Goal: Check status: Check status

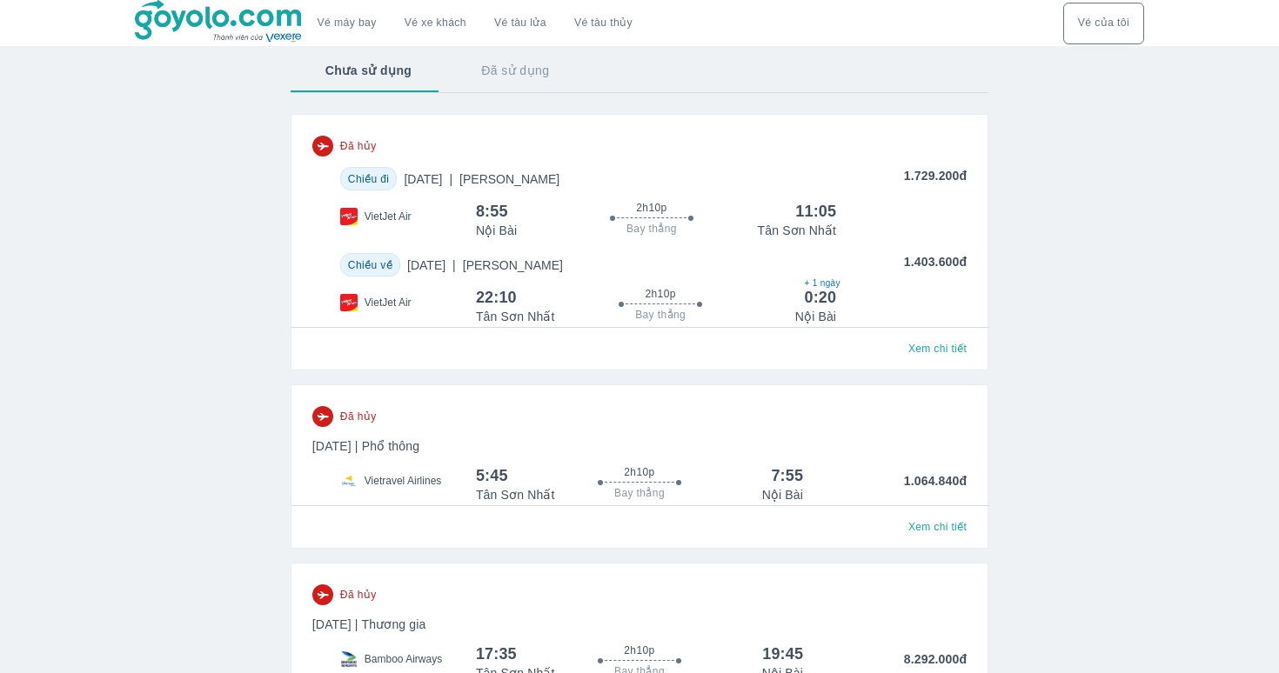
scroll to position [300, 0]
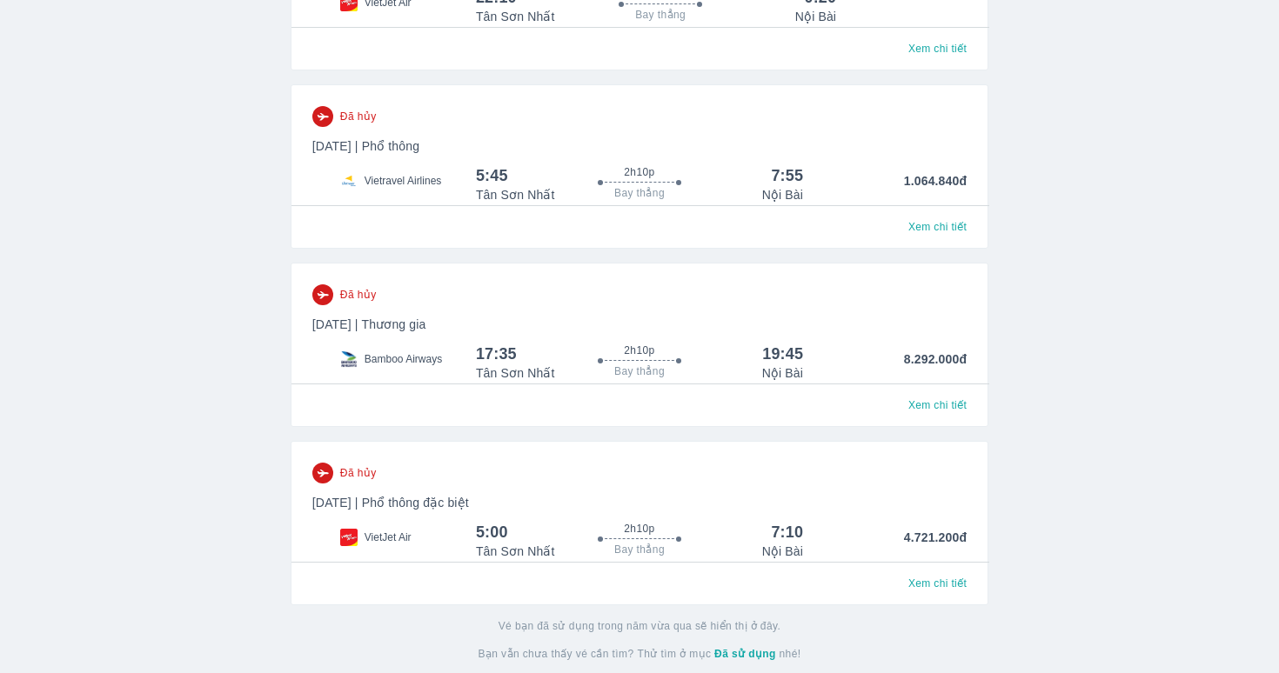
click at [804, 388] on div "Xem chi tiết" at bounding box center [639, 401] width 654 height 33
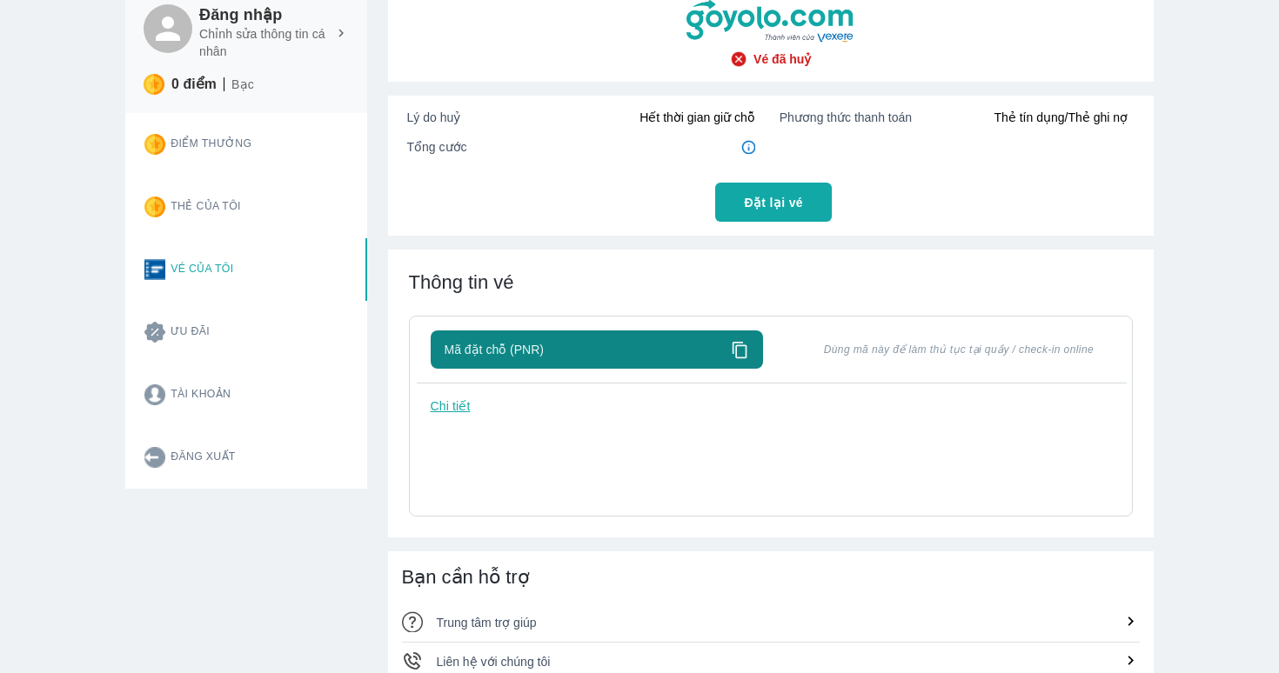
click at [937, 410] on div "Mã đặt chỗ (PNR) Dùng mã này để làm thủ tục tại quầy / check-in online Chi tiết" at bounding box center [771, 409] width 681 height 157
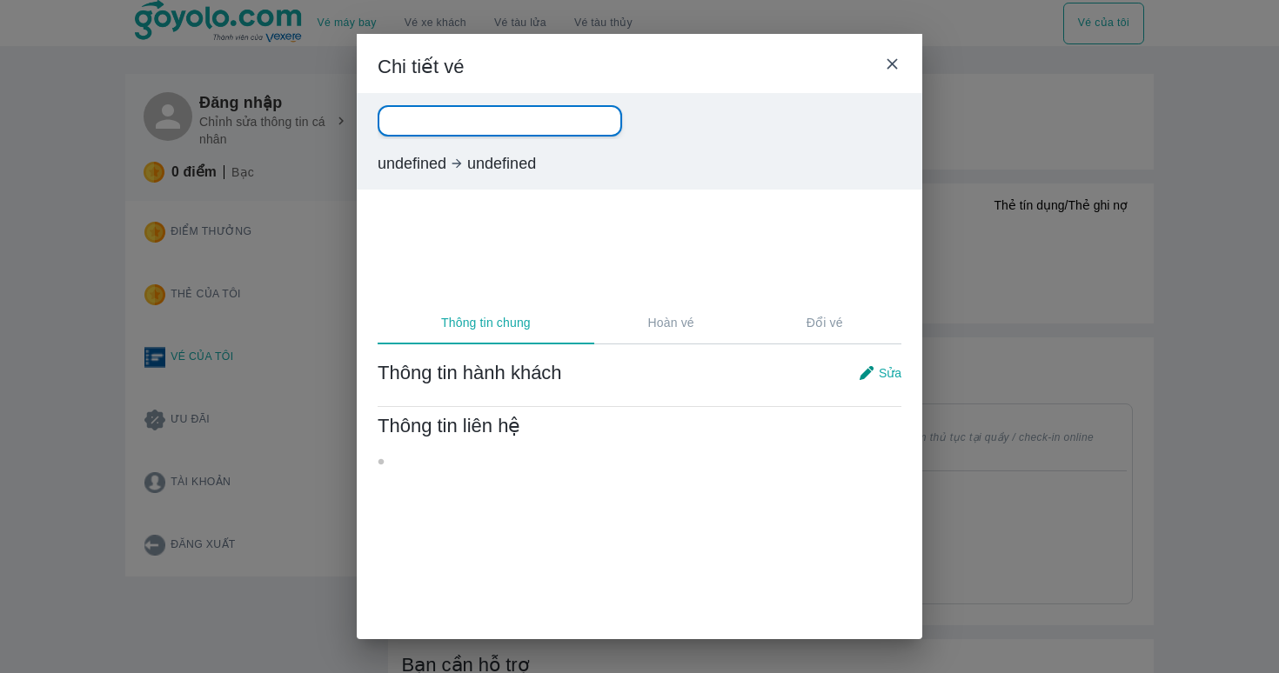
click at [890, 77] on div "Chi tiết vé" at bounding box center [640, 63] width 566 height 59
click at [891, 66] on icon at bounding box center [892, 64] width 18 height 18
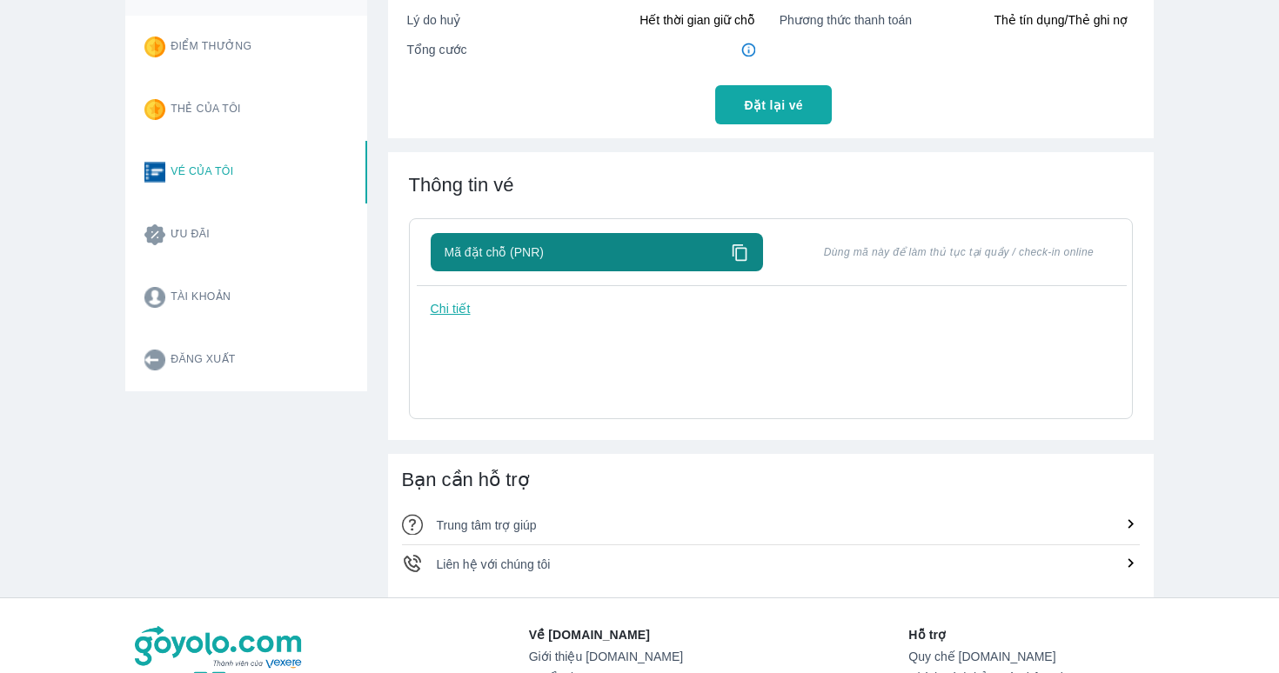
scroll to position [199, 0]
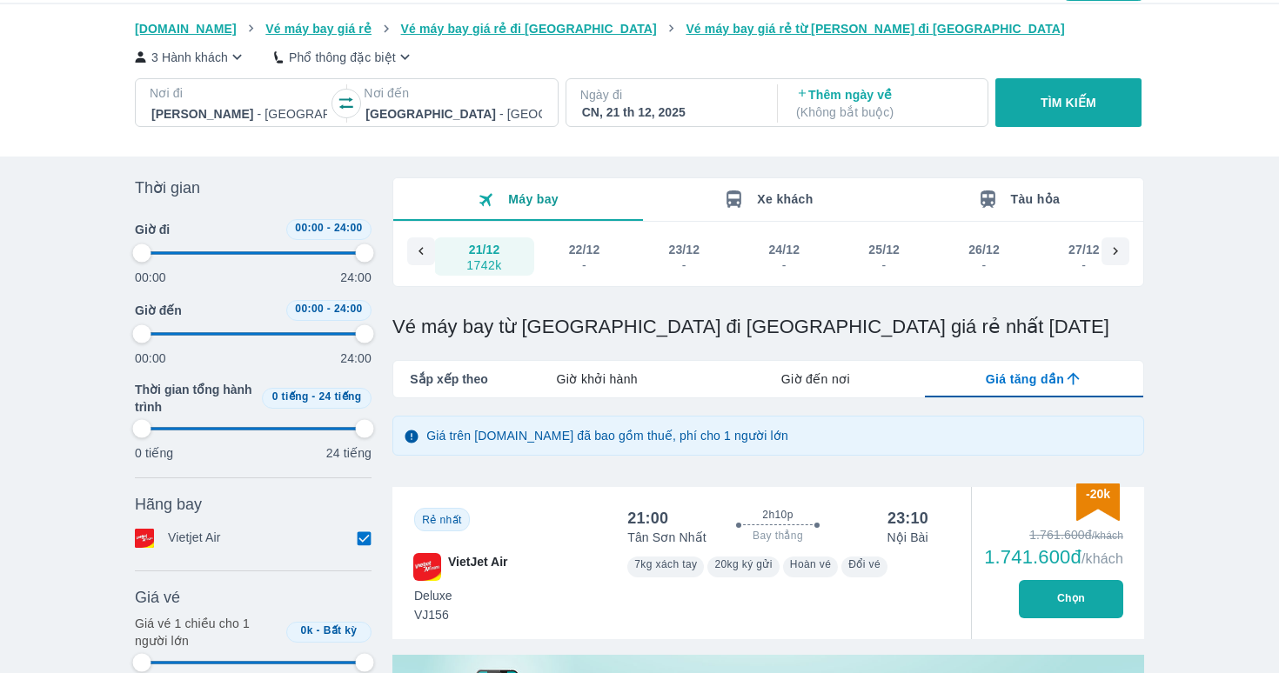
scroll to position [50, 0]
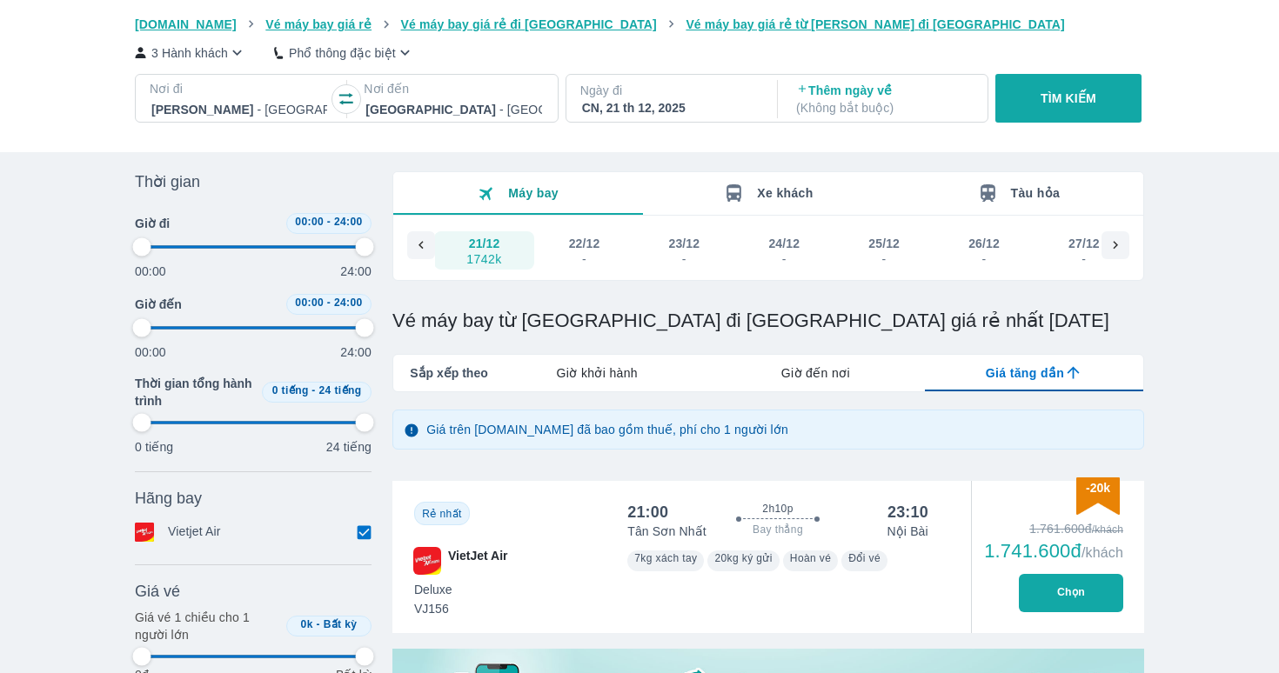
type input "97.9166666666667"
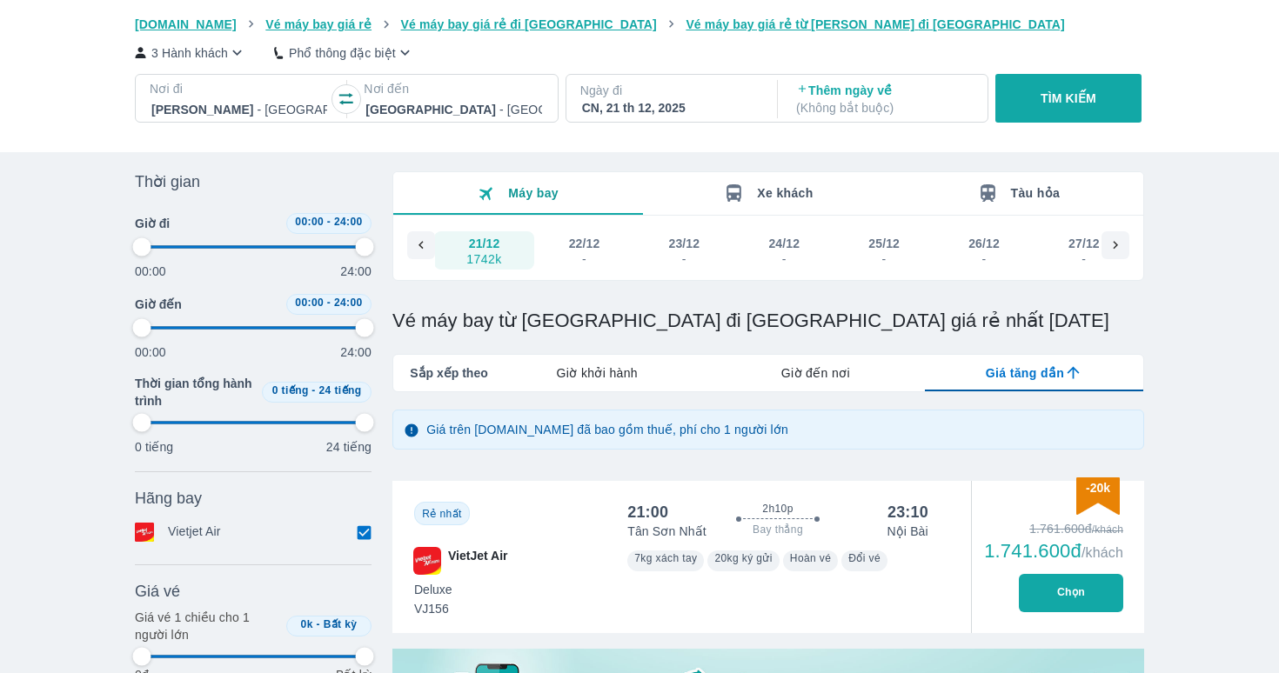
type input "97.9166666666667"
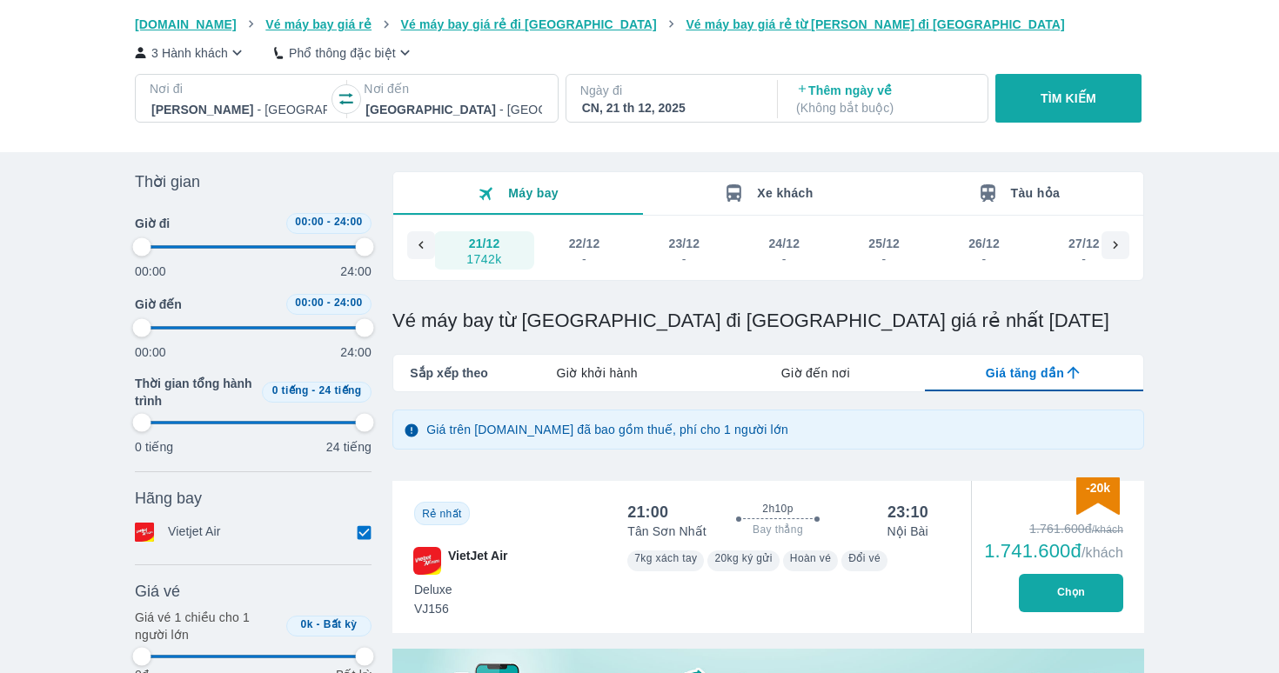
type input "97.9166666666667"
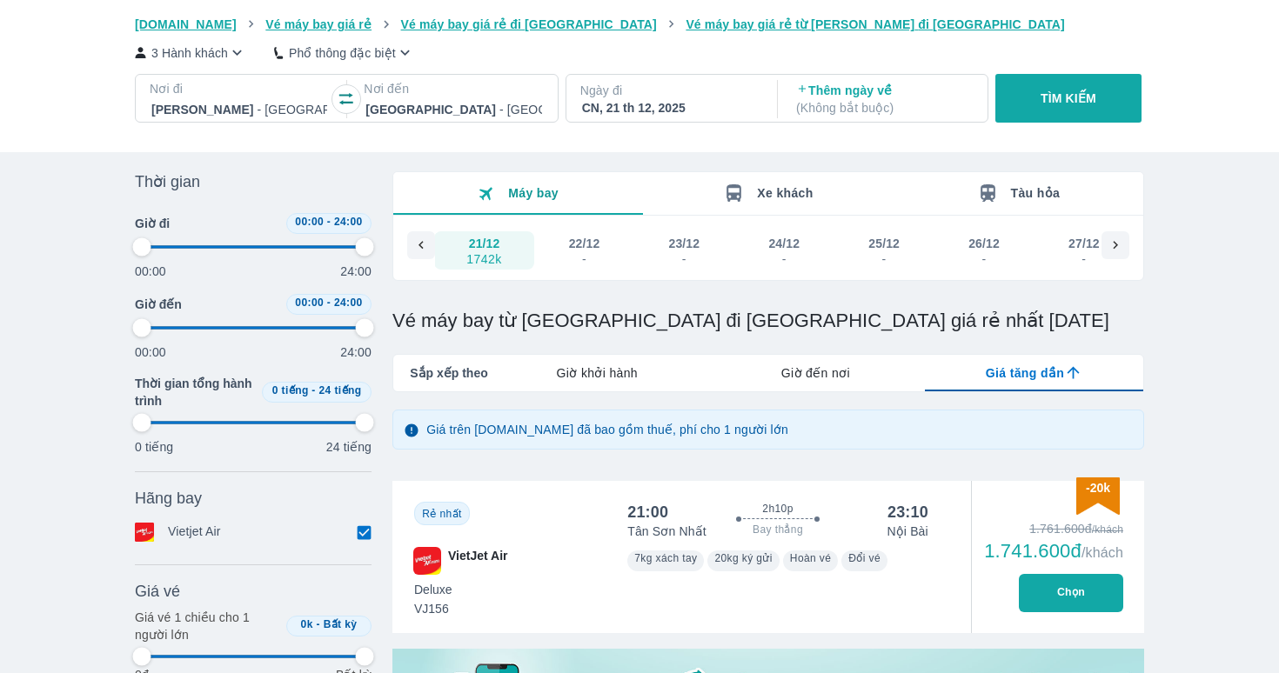
type input "97.9166666666667"
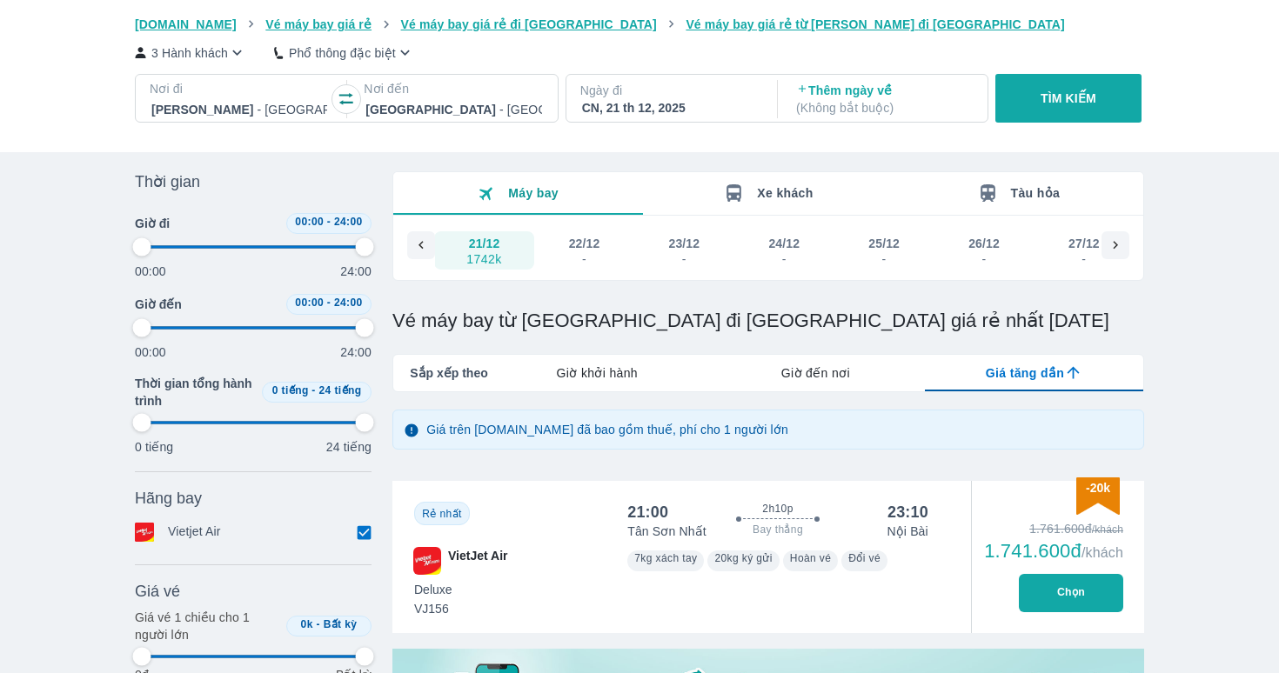
type input "97.9166666666667"
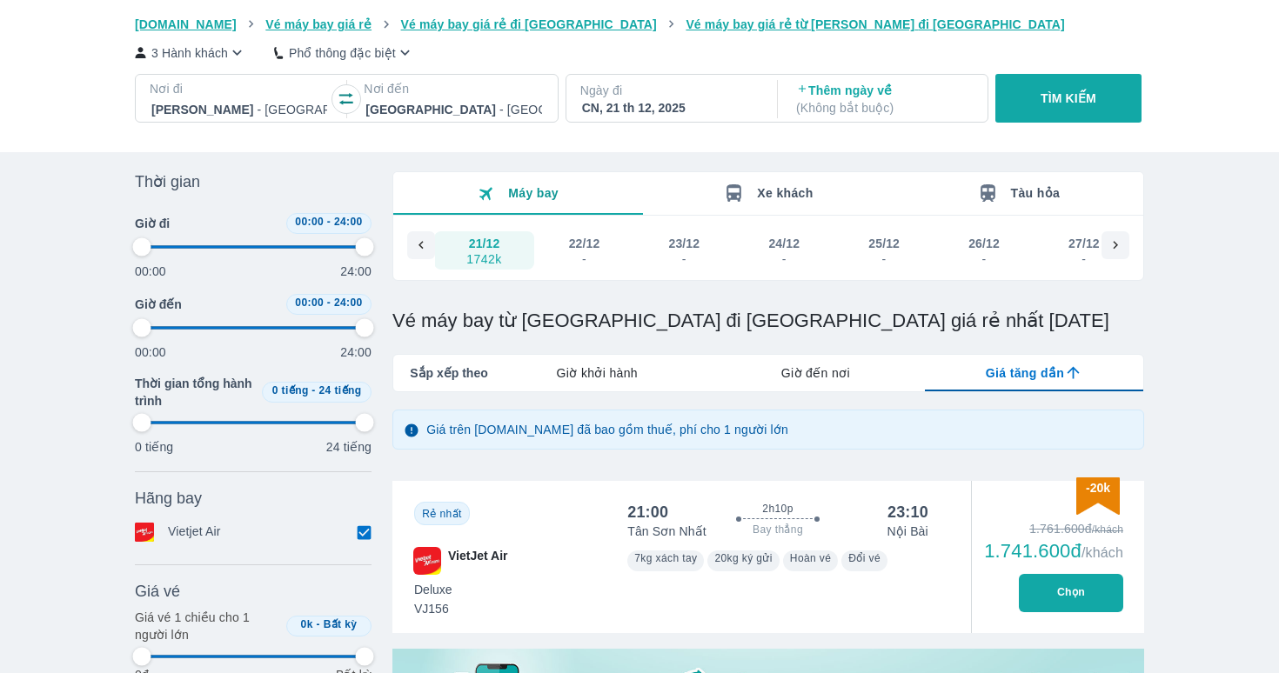
type input "97.9166666666667"
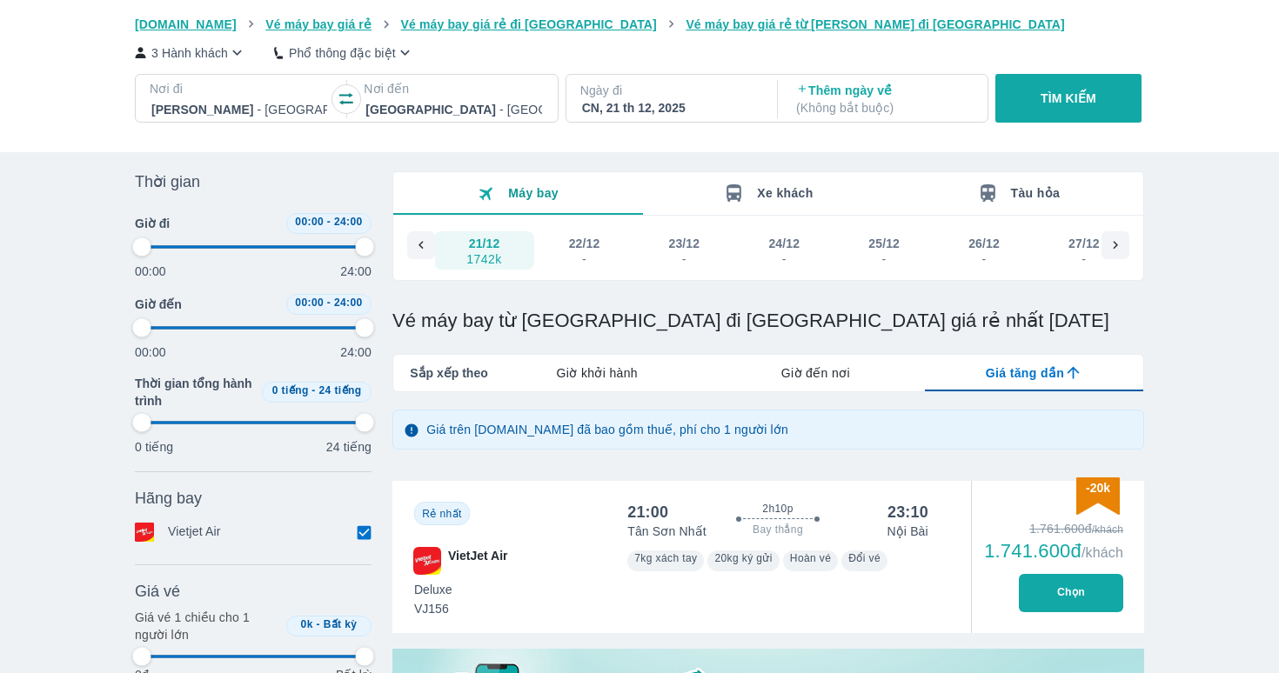
type input "97.9166666666667"
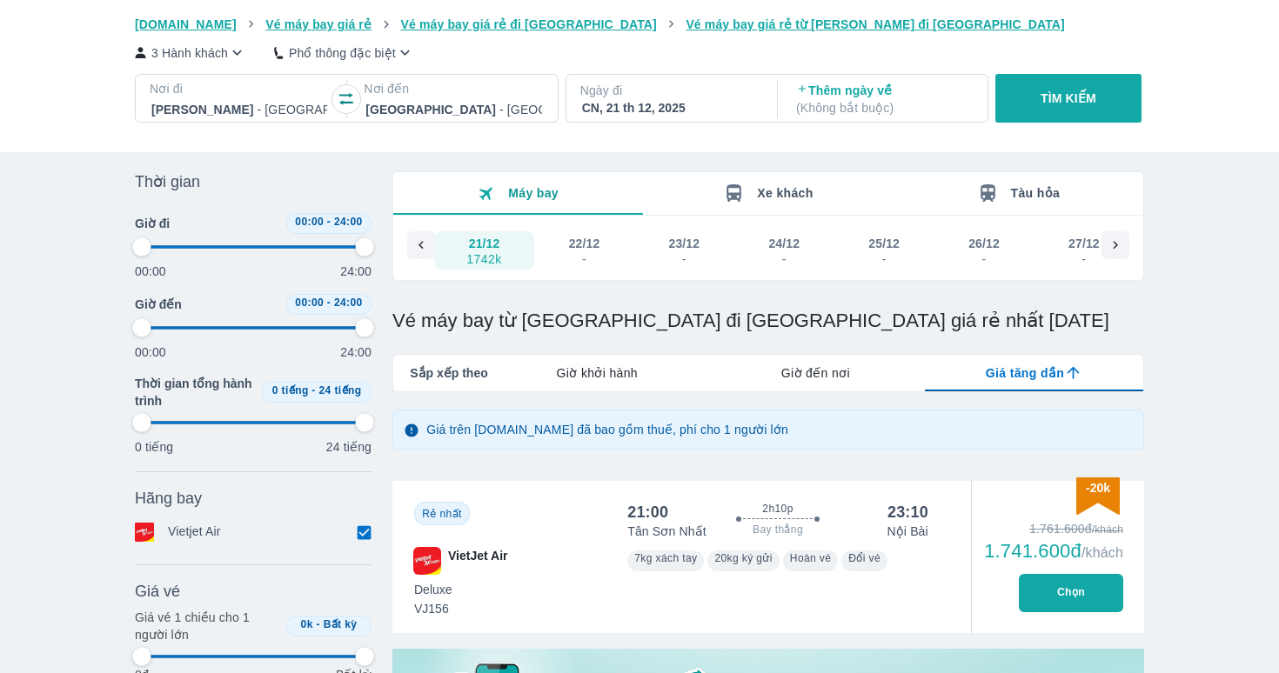
type input "97.9166666666667"
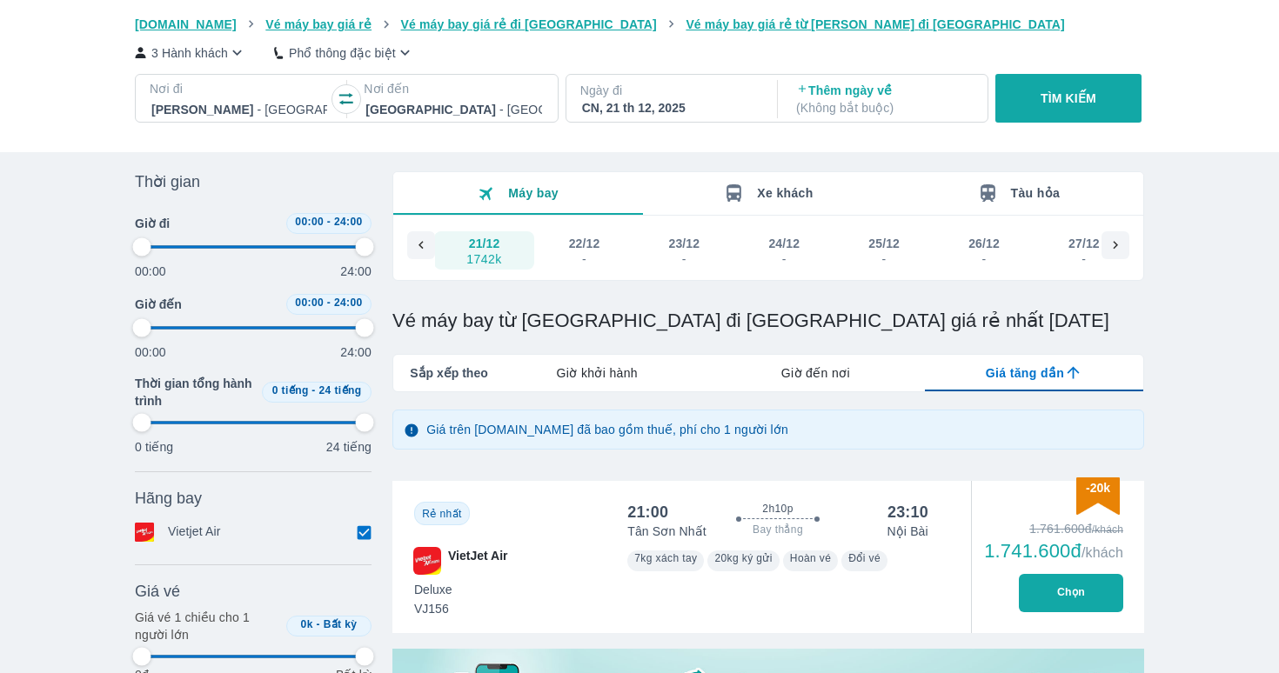
type input "97.9166666666667"
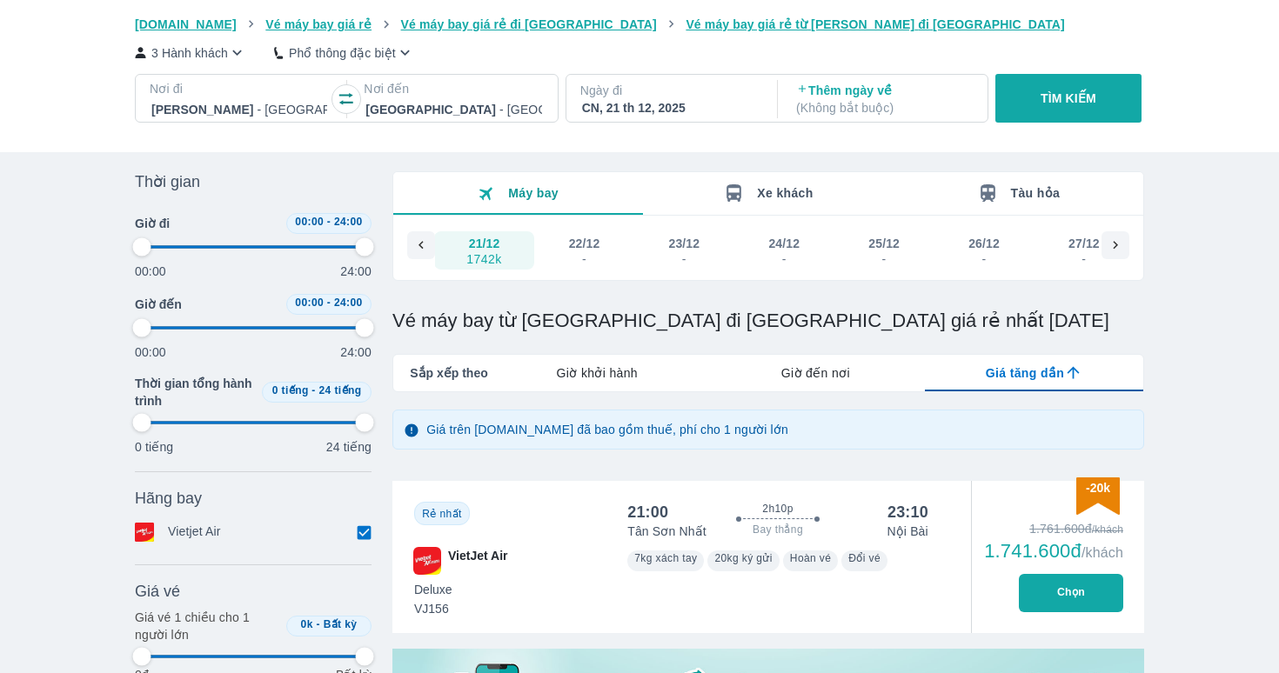
type input "97.9166666666667"
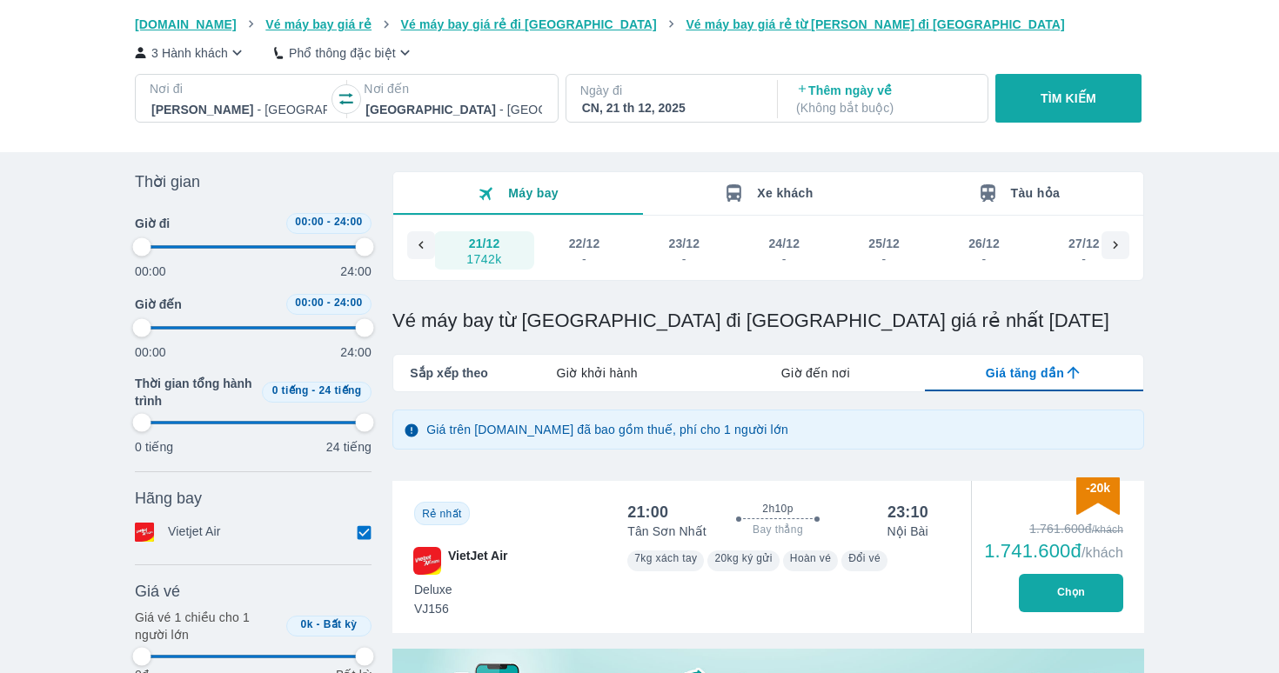
type input "97.9166666666667"
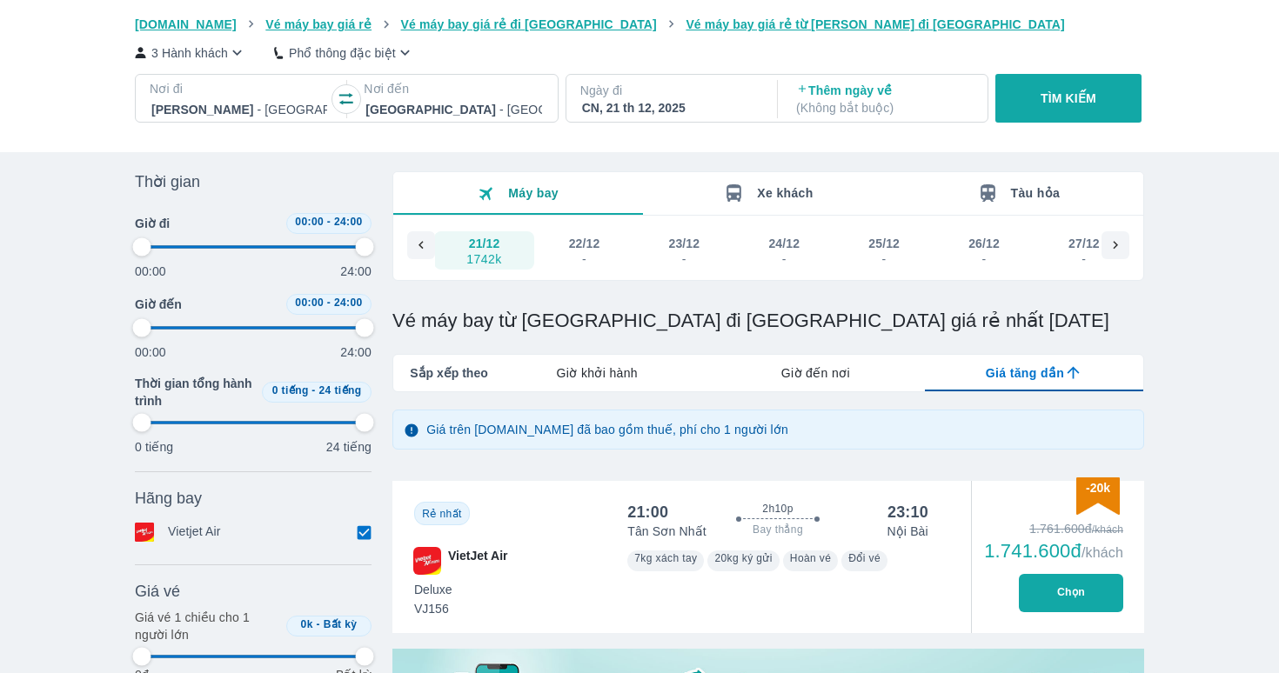
type input "97.9166666666667"
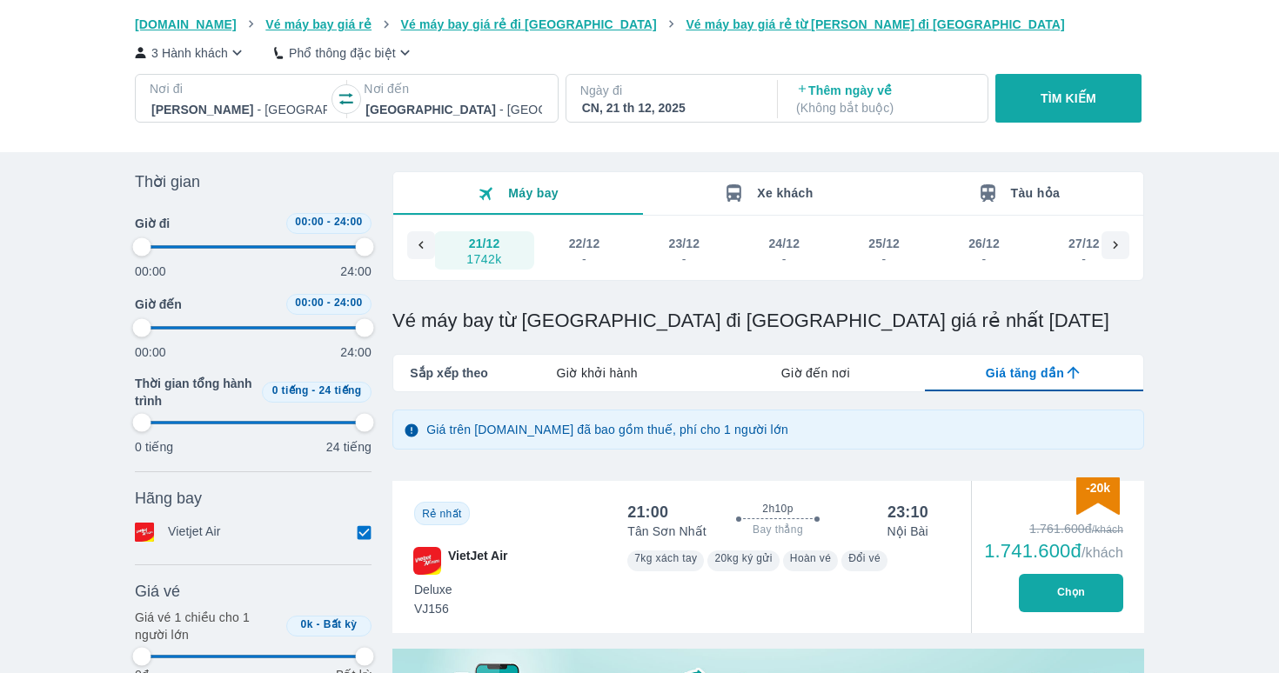
type input "97.9166666666667"
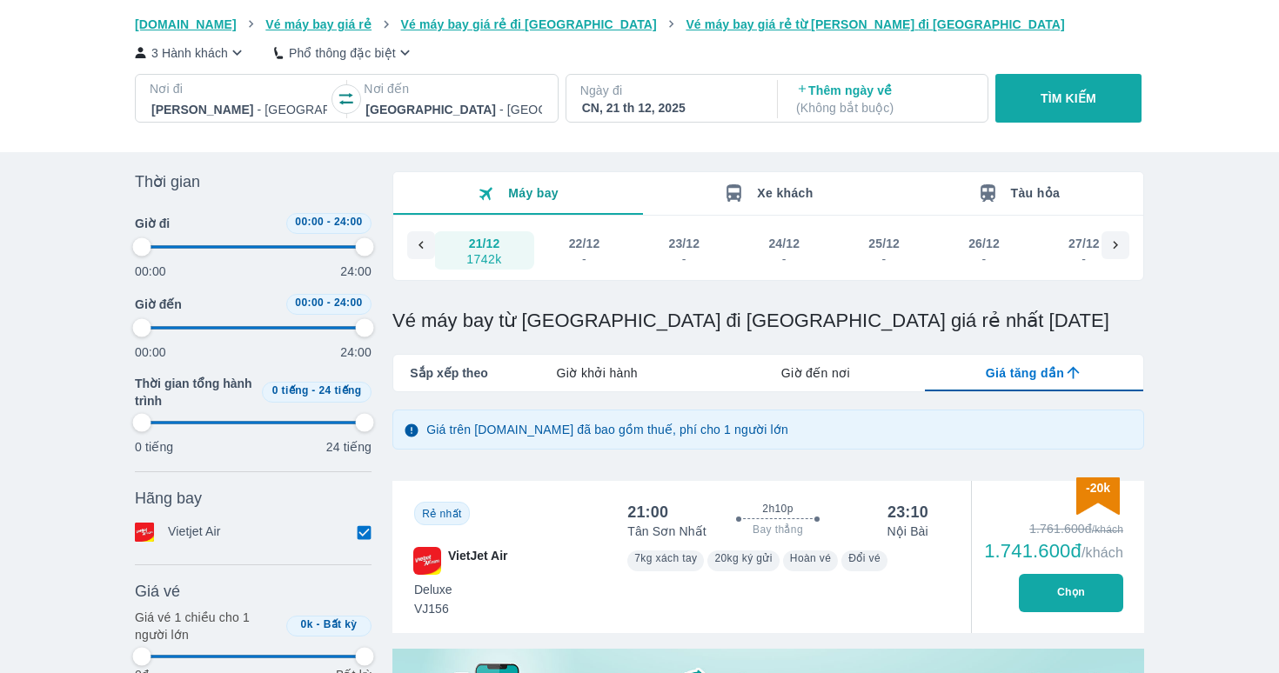
type input "97.9166666666667"
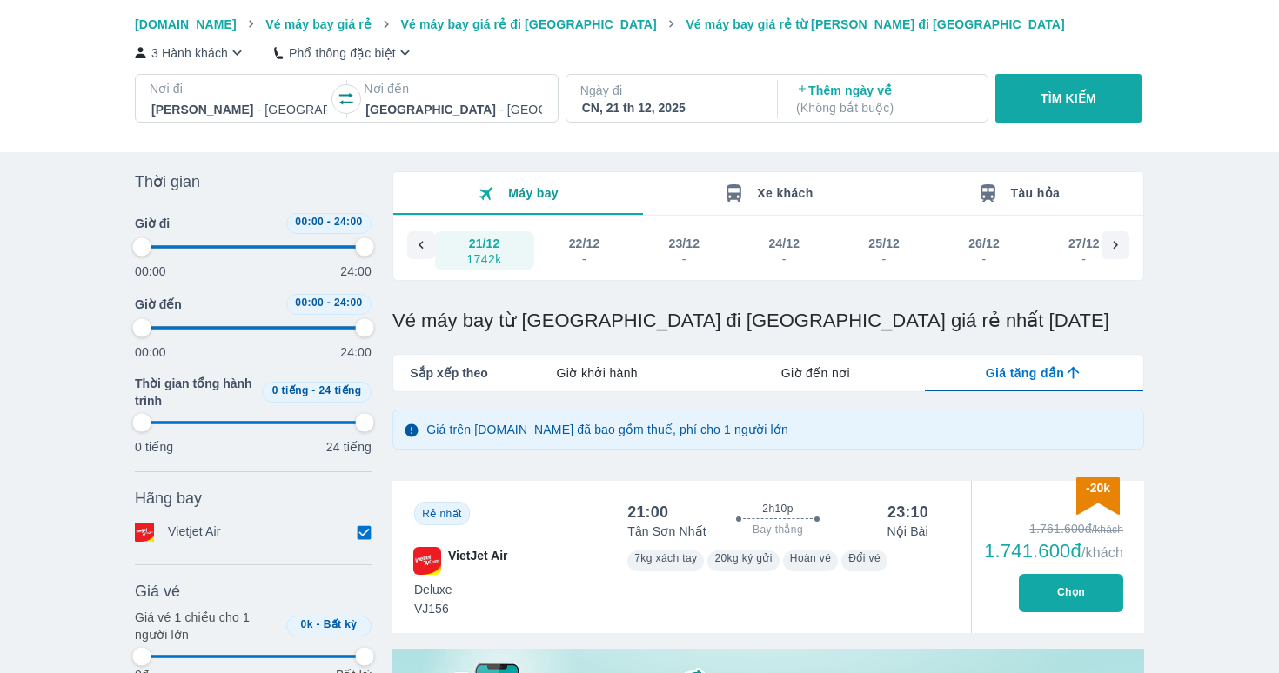
type input "97.9166666666667"
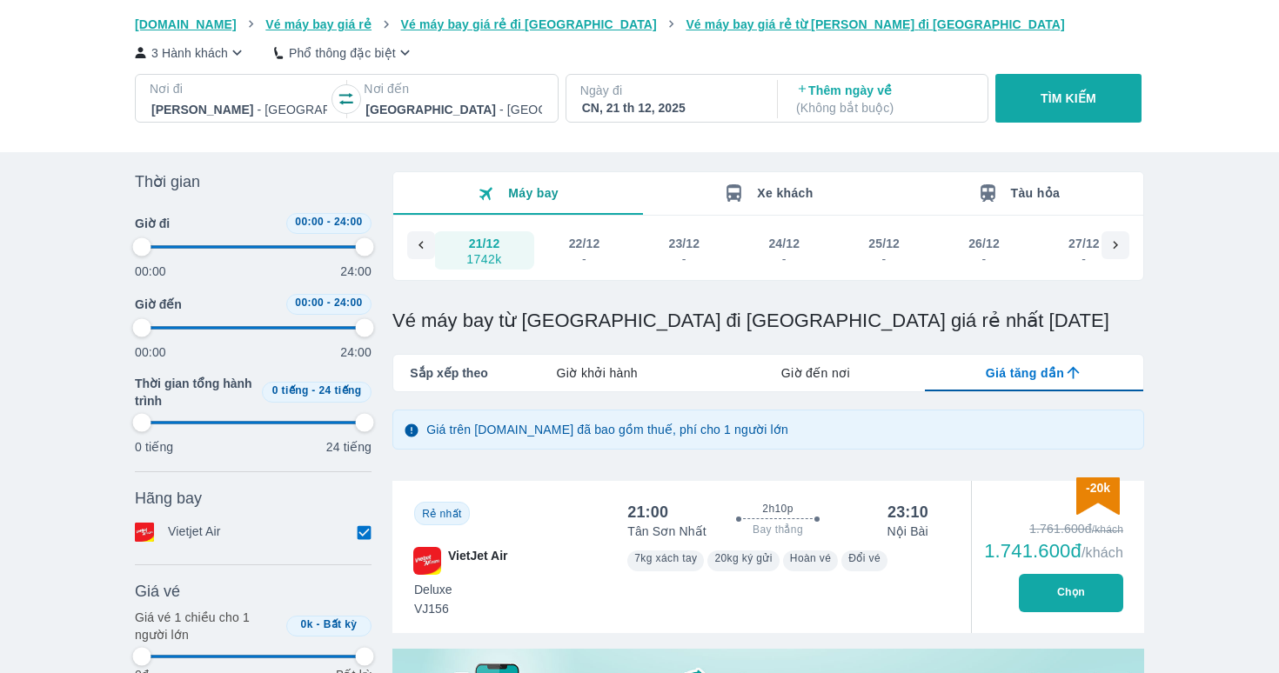
type input "97.9166666666667"
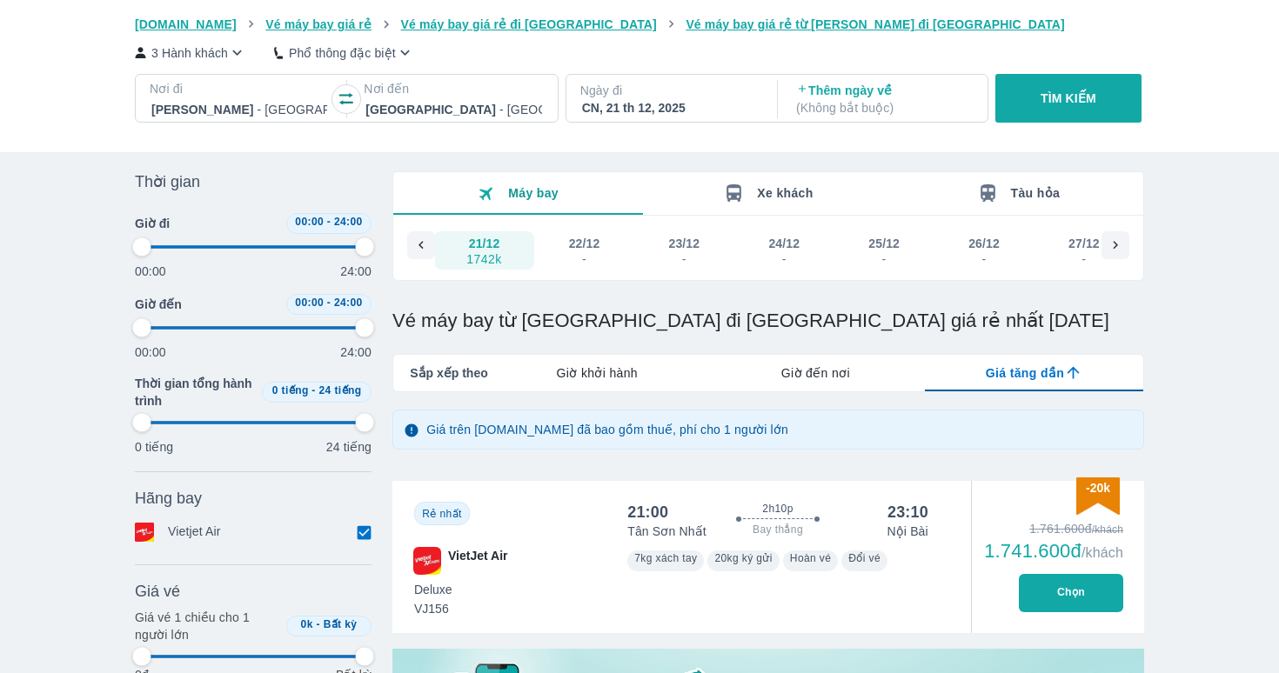
type input "97.9166666666667"
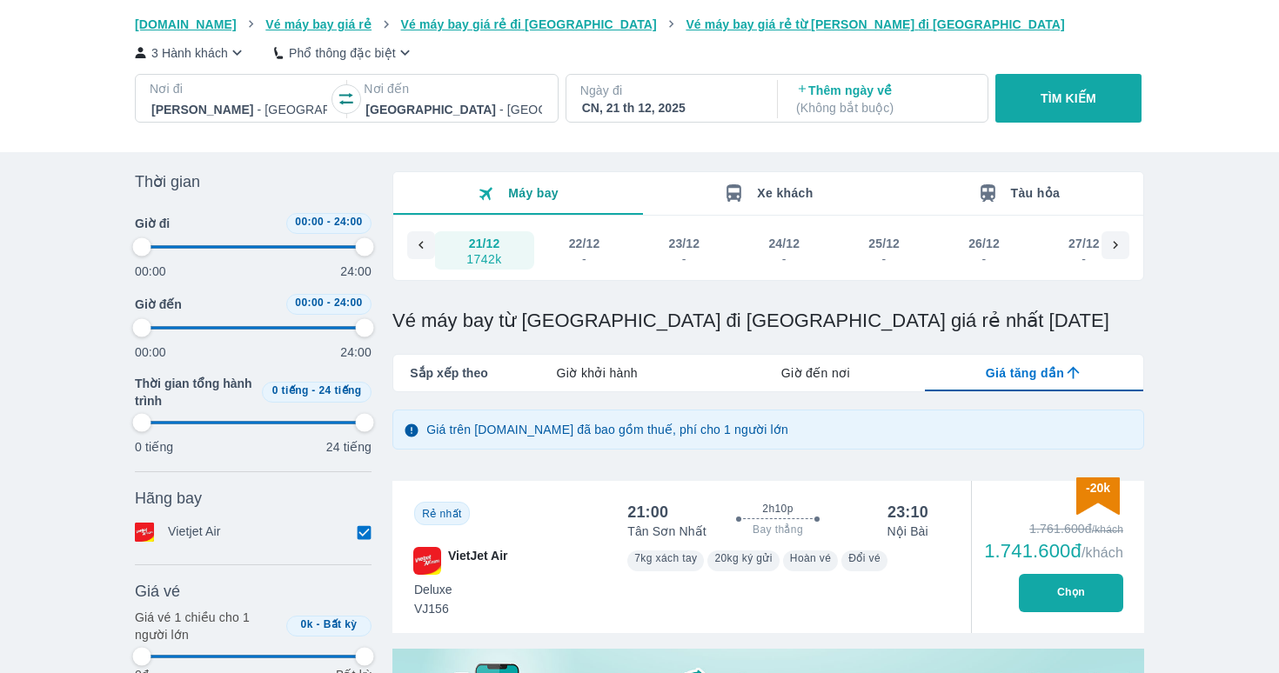
type input "97.9166666666667"
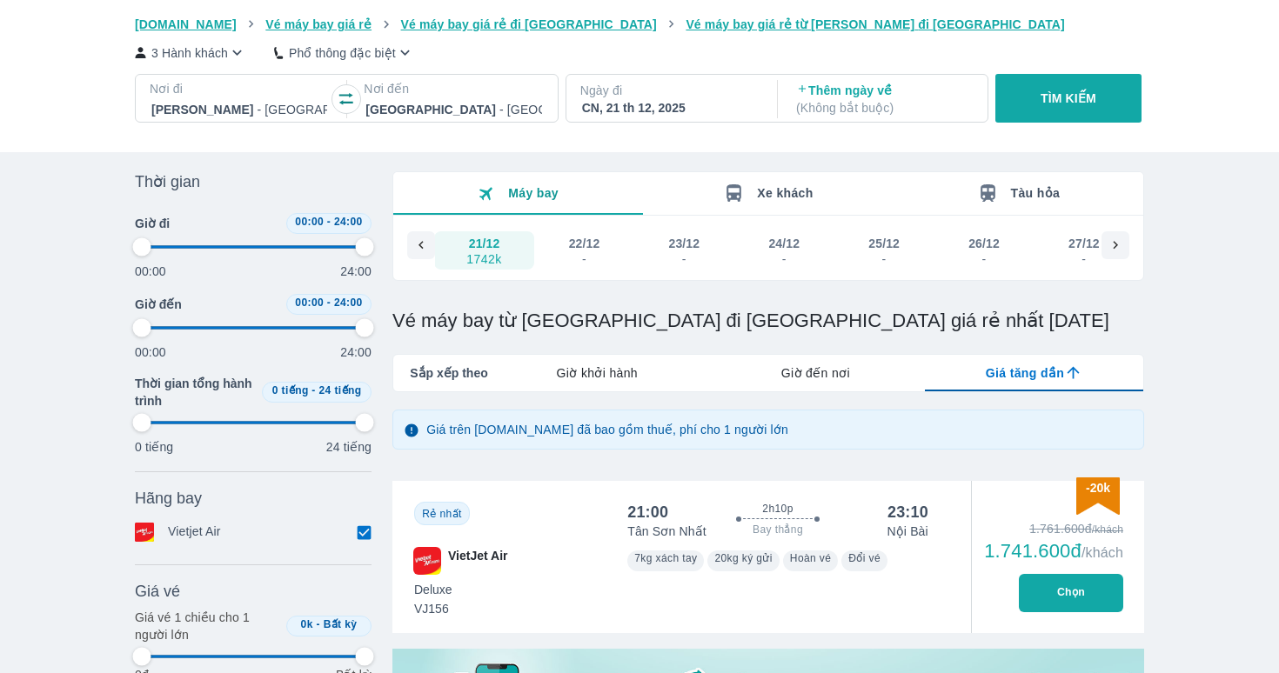
type input "97.9166666666667"
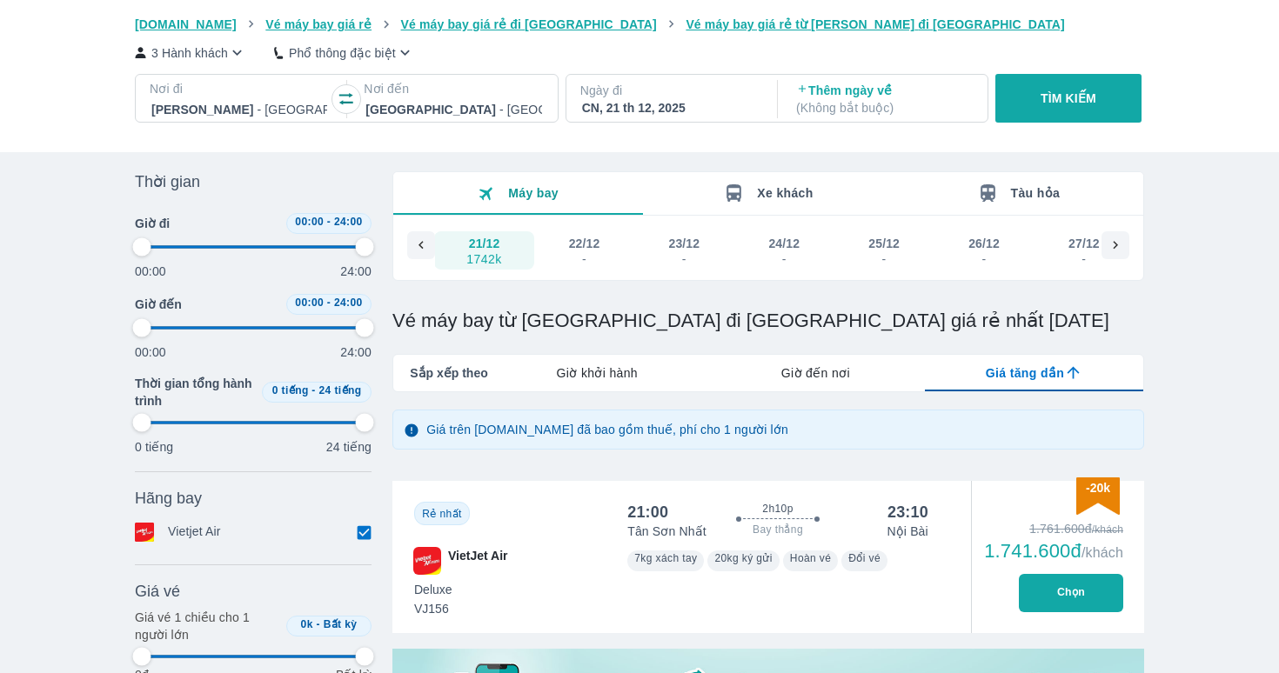
type input "97.9166666666667"
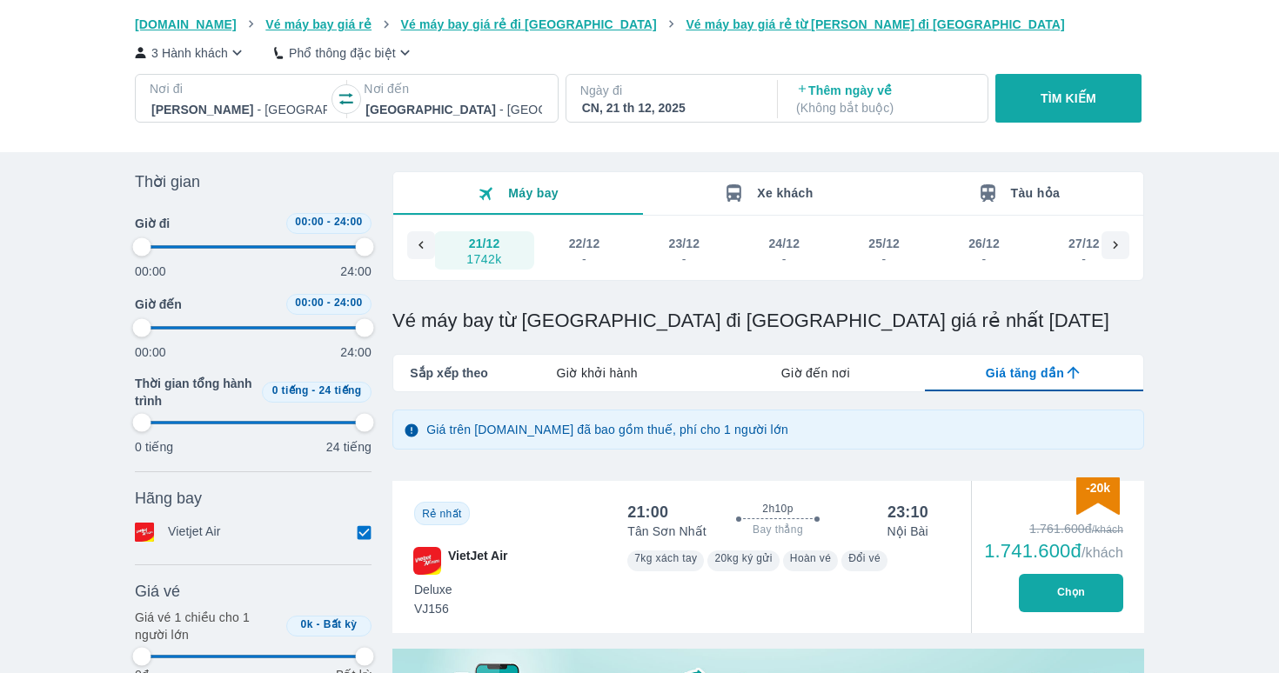
type input "97.9166666666667"
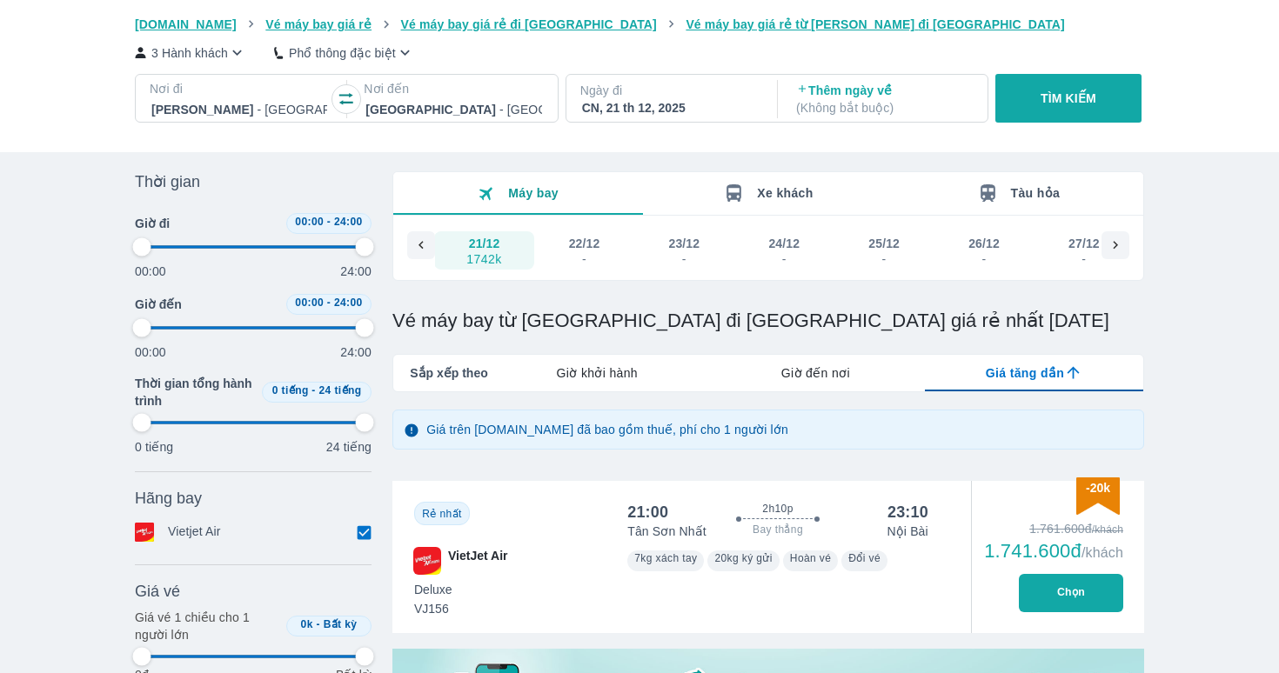
type input "97.9166666666667"
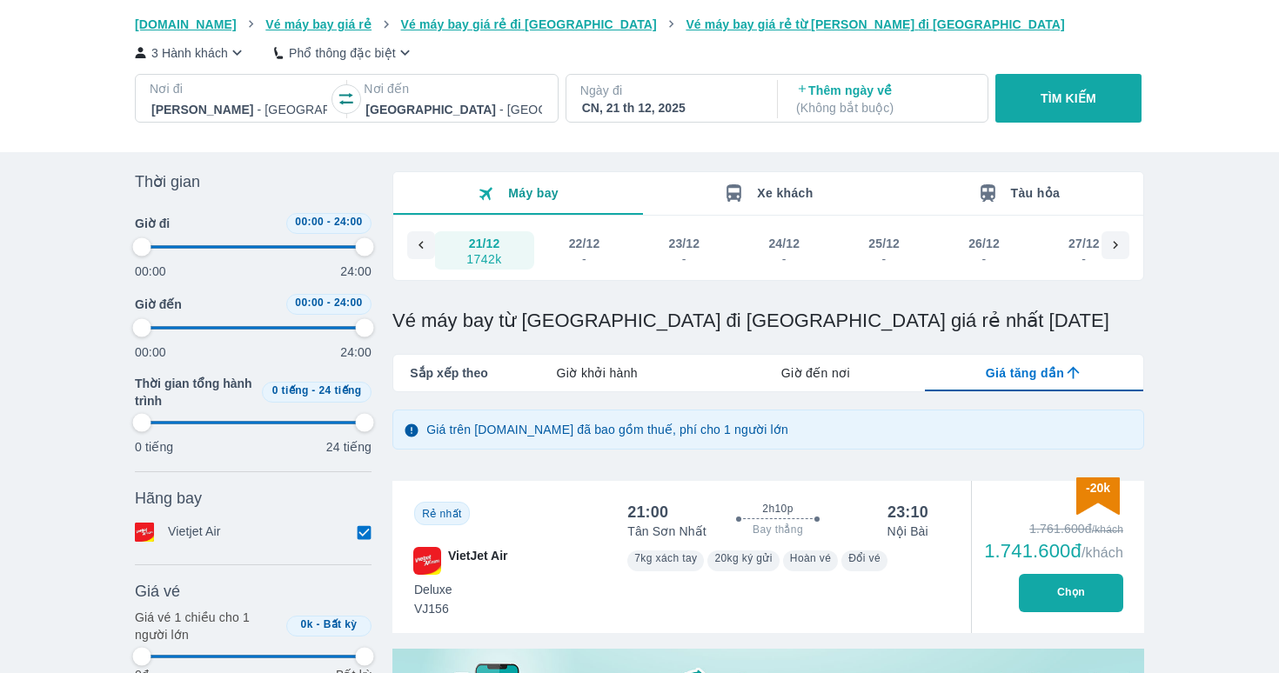
type input "97.9166666666667"
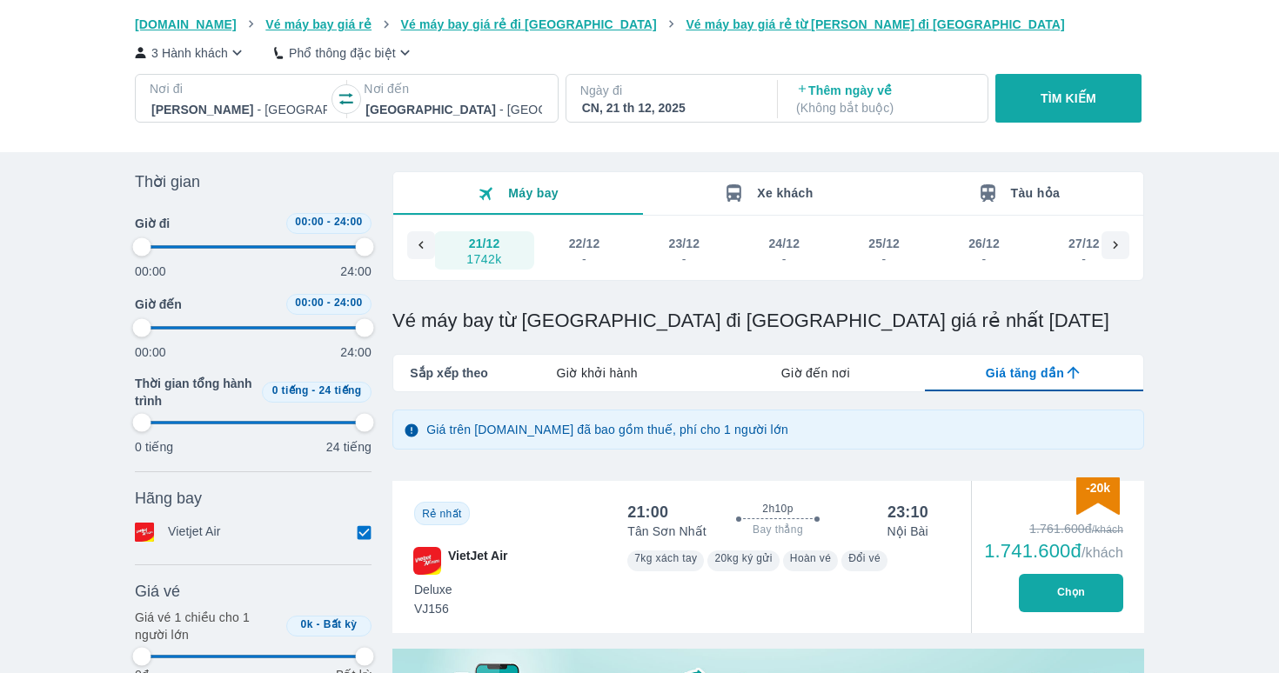
type input "97.9166666666667"
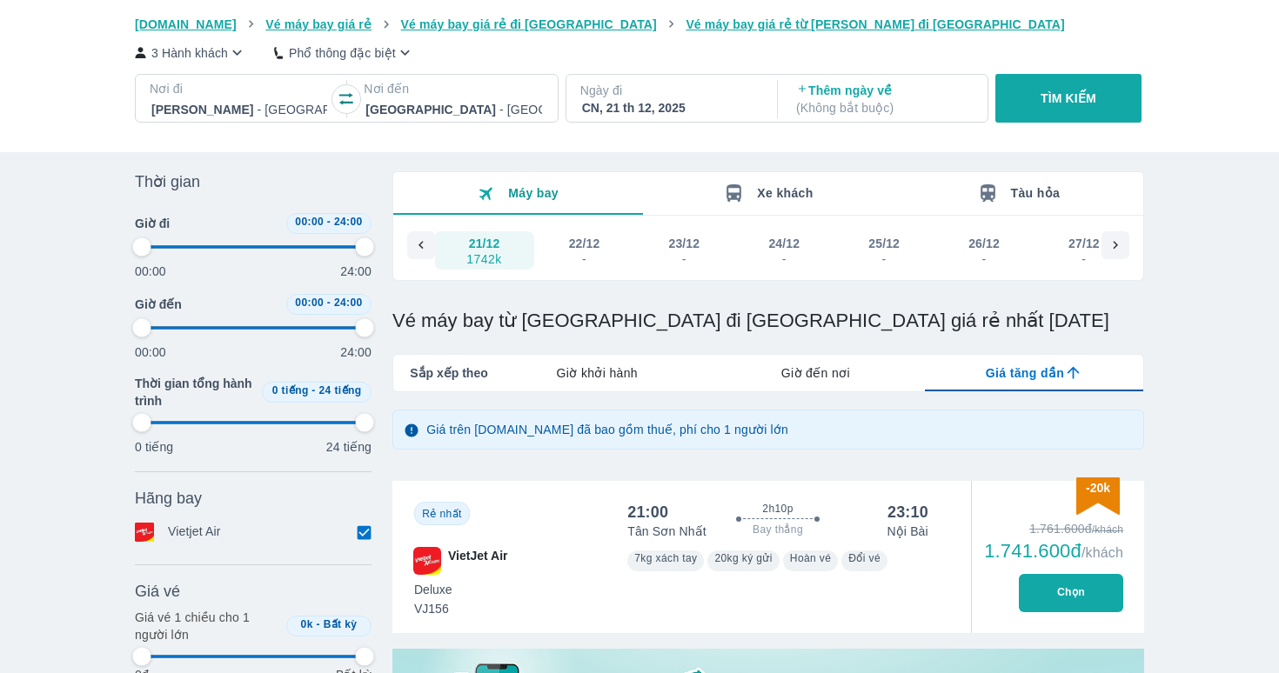
type input "97.9166666666667"
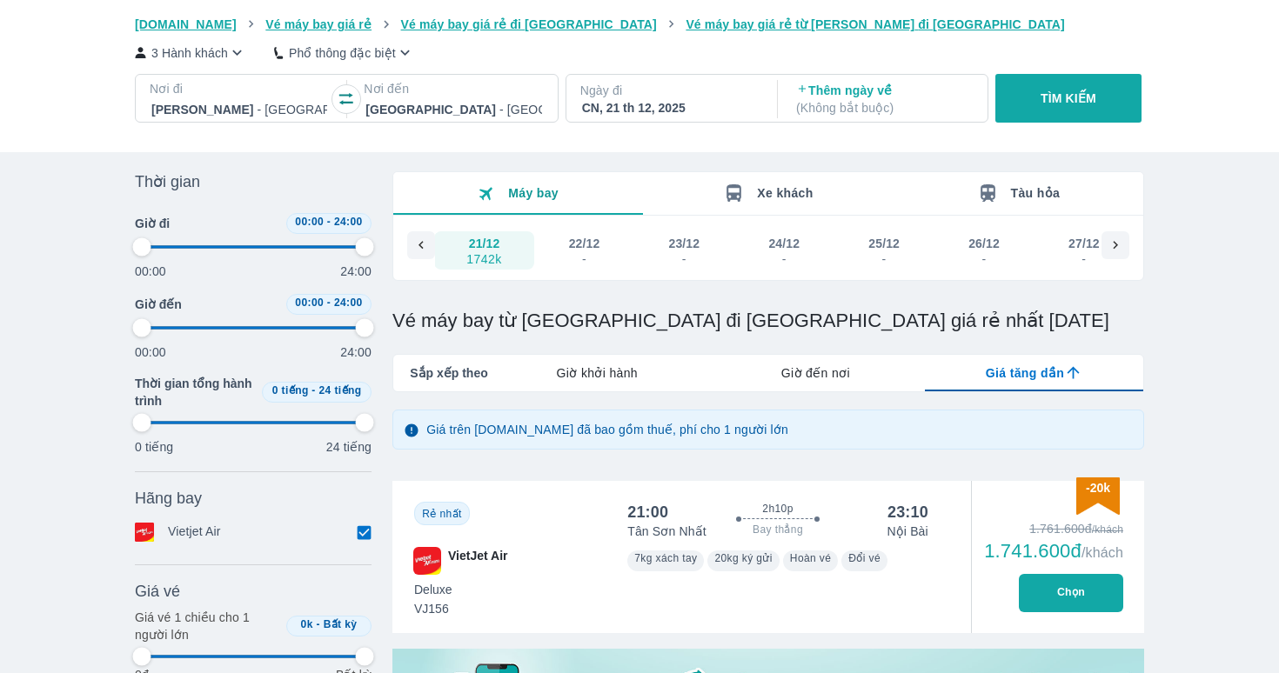
type input "97.9166666666667"
